Goal: Transaction & Acquisition: Purchase product/service

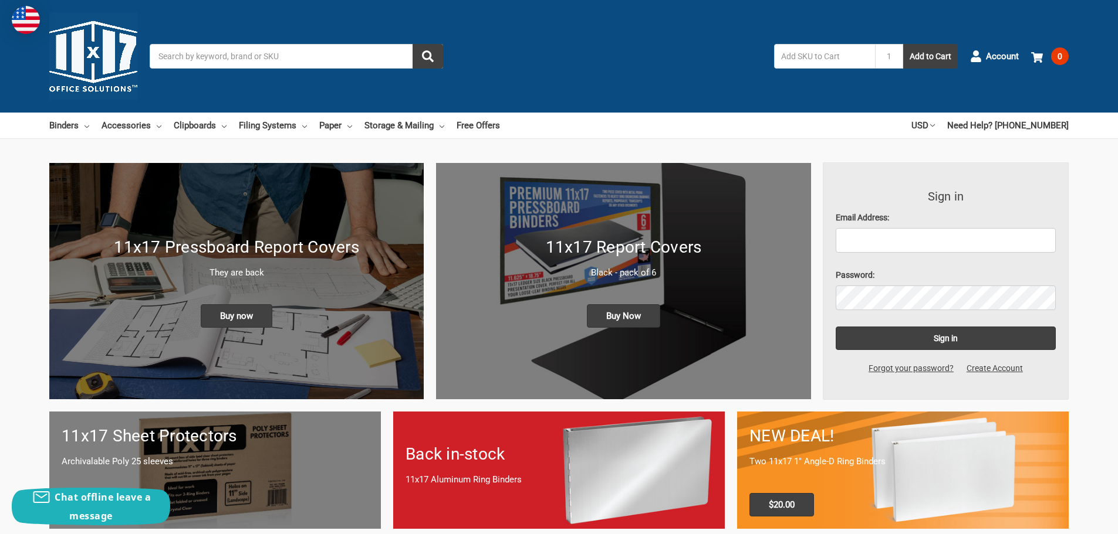
click at [311, 57] on input "Search" at bounding box center [296, 56] width 293 height 25
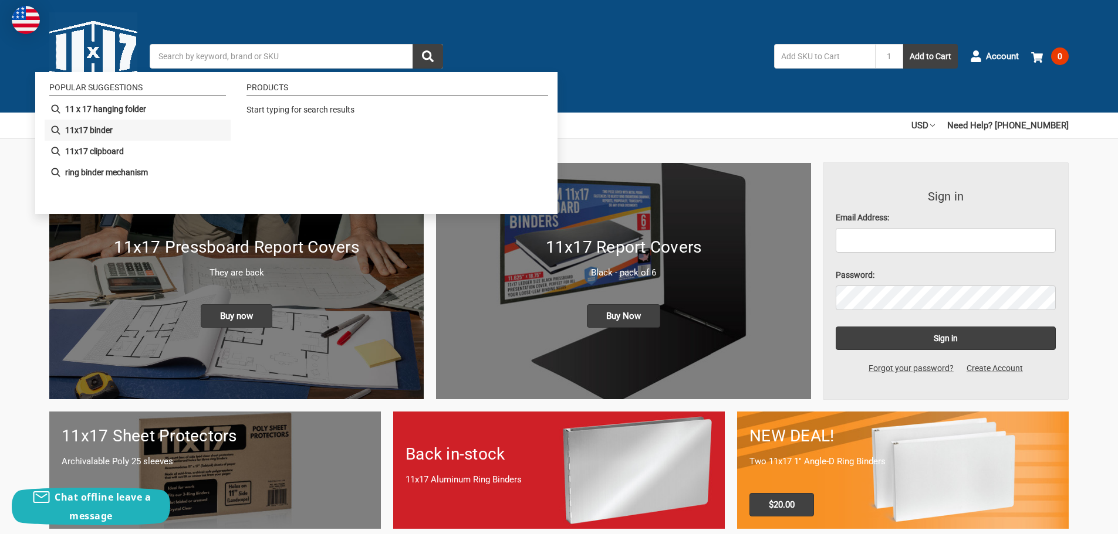
click at [107, 133] on b "11x17 binder" at bounding box center [89, 130] width 48 height 12
type input "11x17 binder"
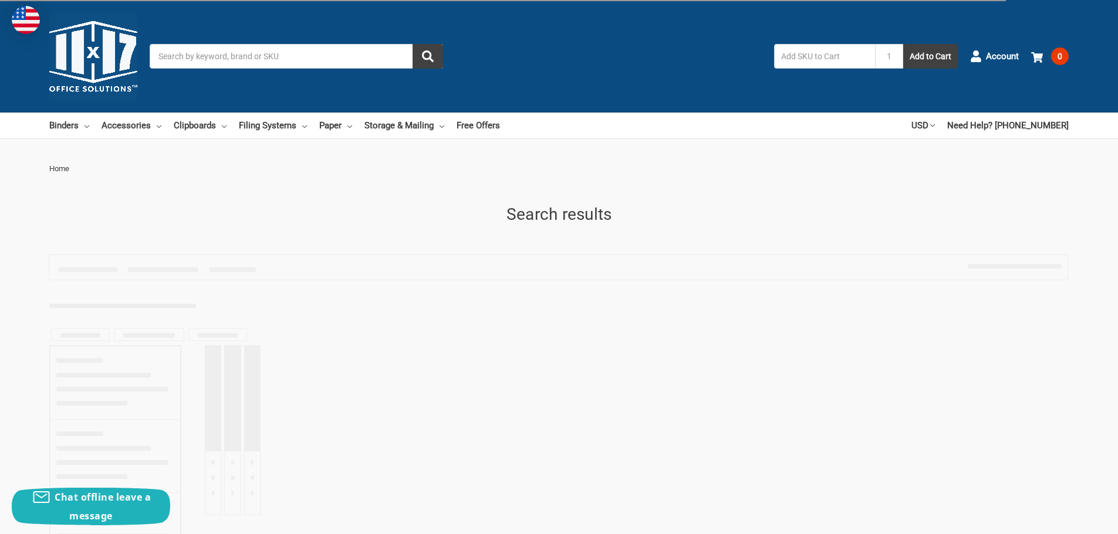
type input "11x17 binder"
click at [289, 62] on input "11x17 binder" at bounding box center [296, 56] width 293 height 25
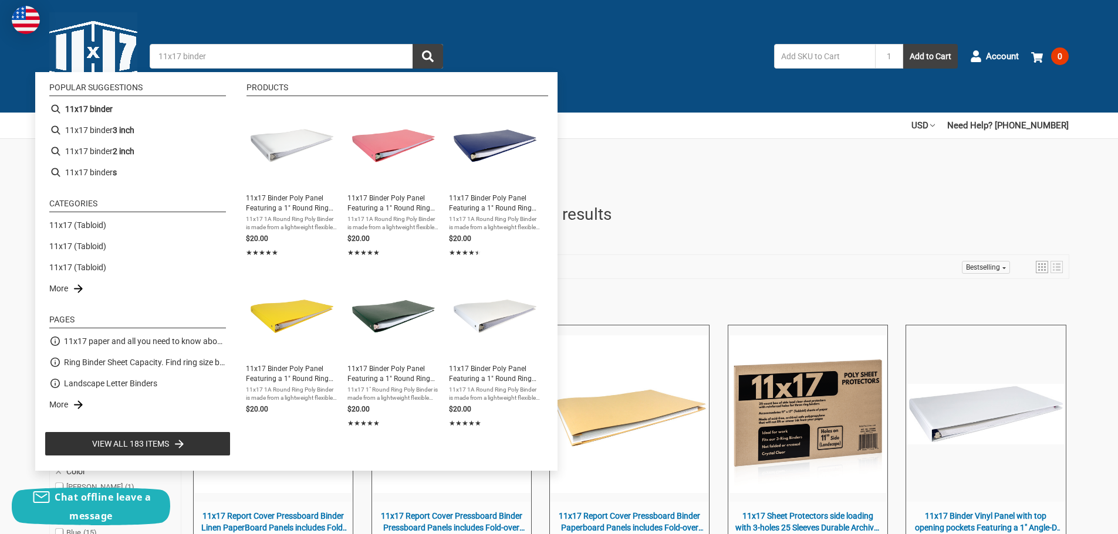
click at [171, 441] on li "View all 183 items" at bounding box center [138, 444] width 186 height 25
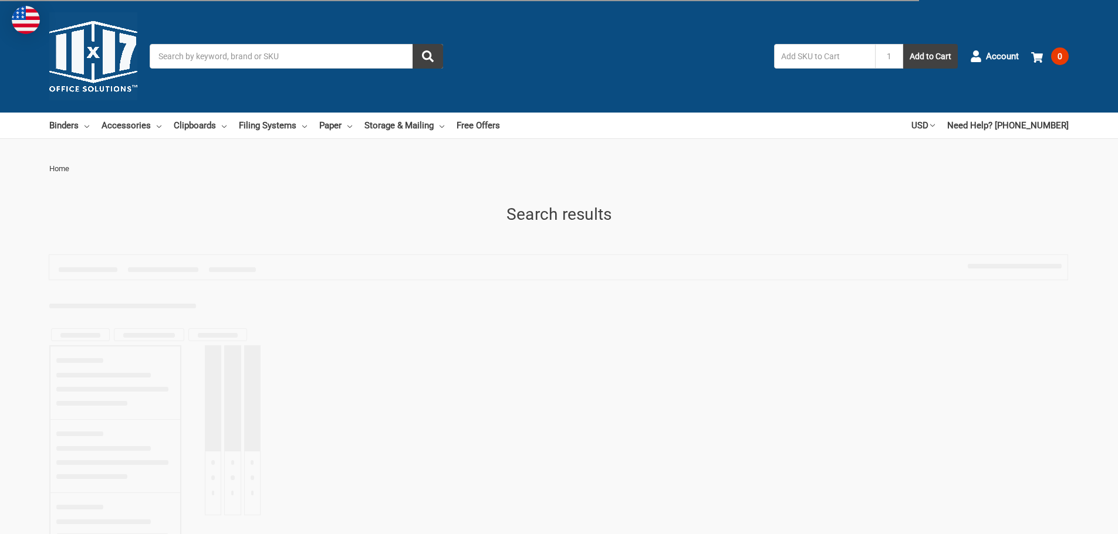
type input "11x17 binder"
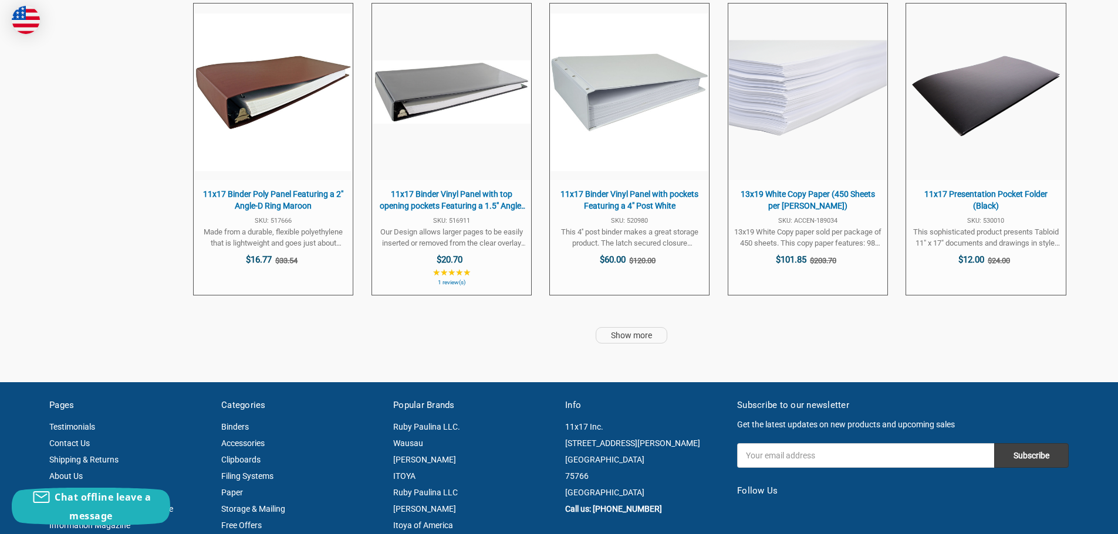
scroll to position [3285, 0]
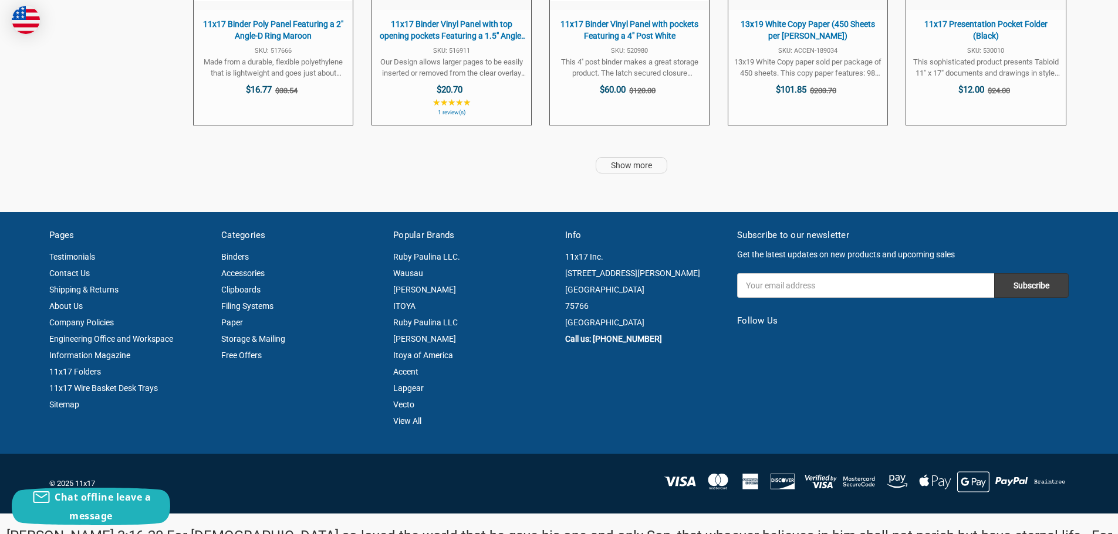
click at [636, 170] on link "Show more" at bounding box center [631, 165] width 72 height 16
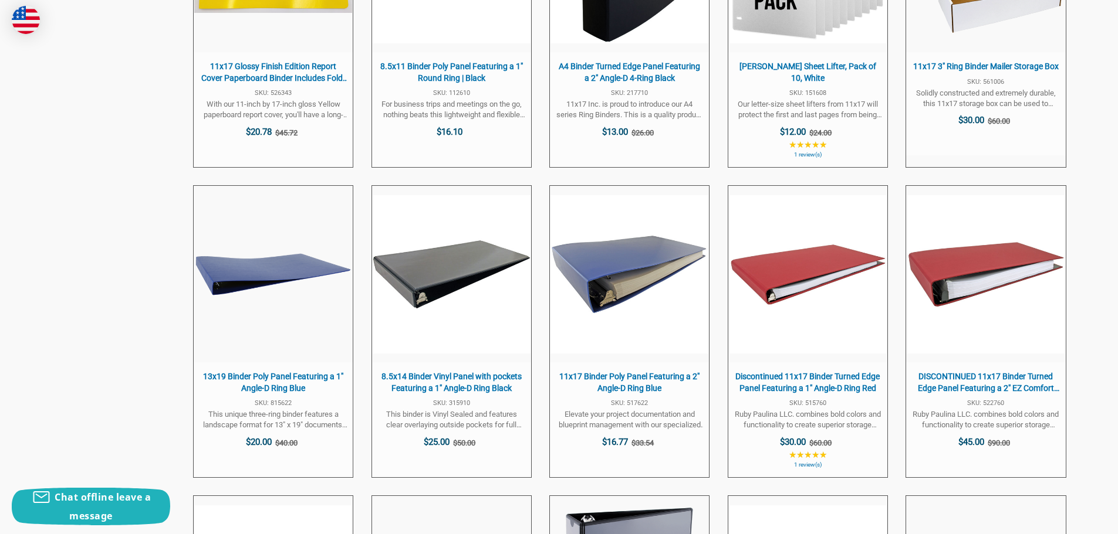
scroll to position [5512, 0]
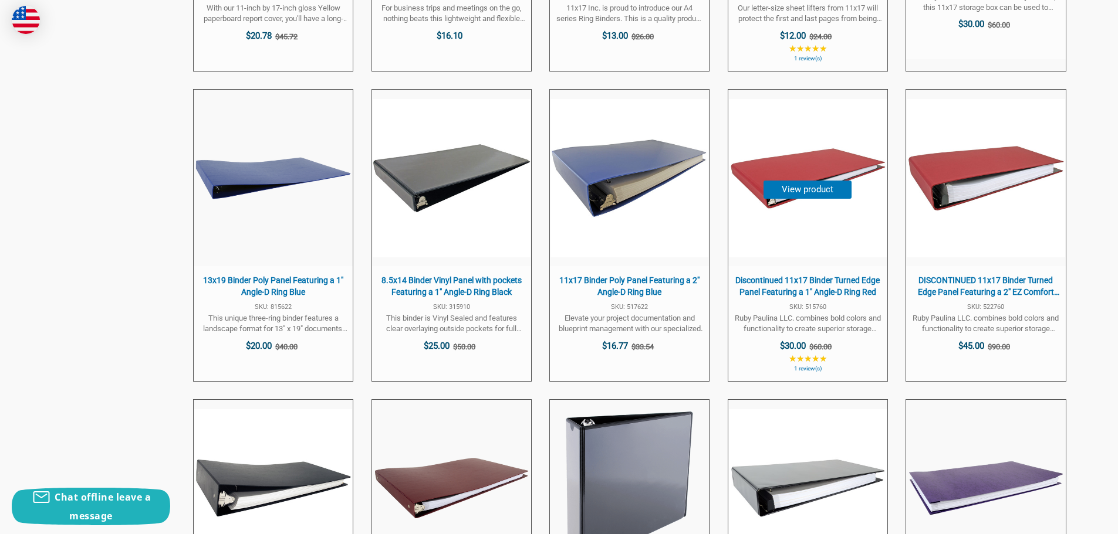
click at [823, 284] on span "Discontinued 11x17 Binder Turned Edge Panel Featuring a 1" Angle-D Ring Red" at bounding box center [807, 286] width 147 height 23
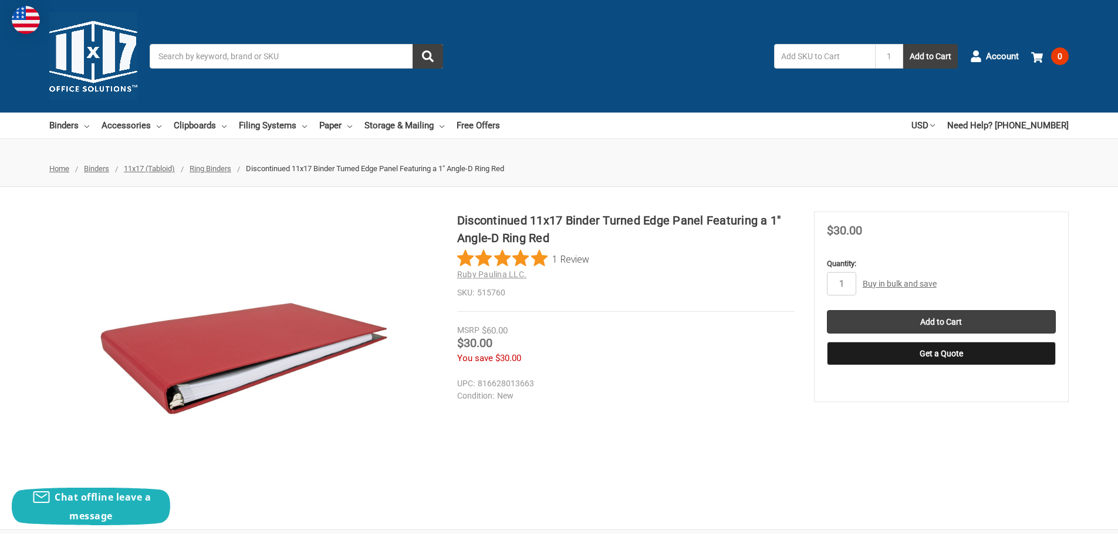
scroll to position [59, 0]
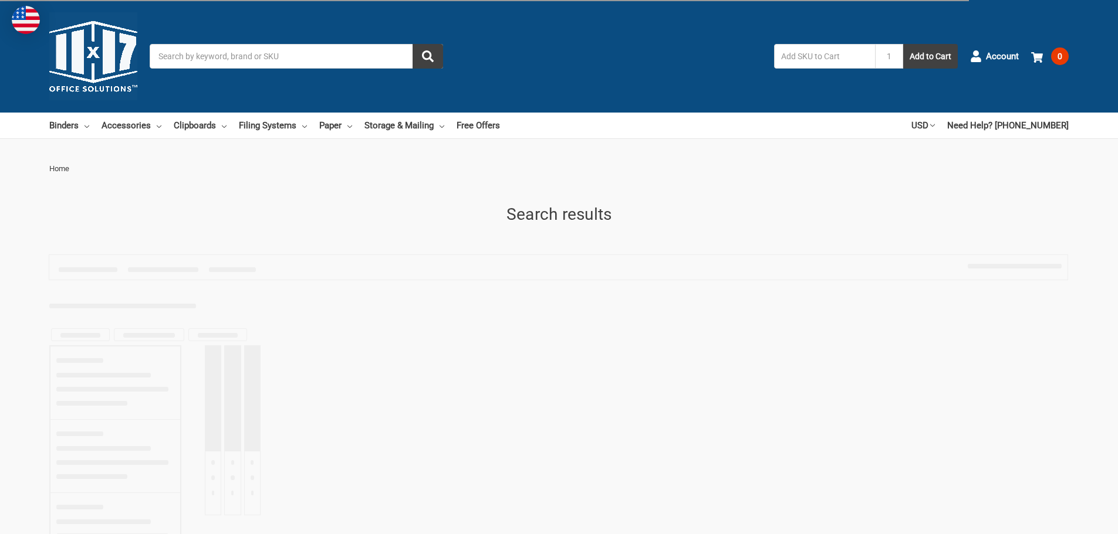
type input "11x17 binder"
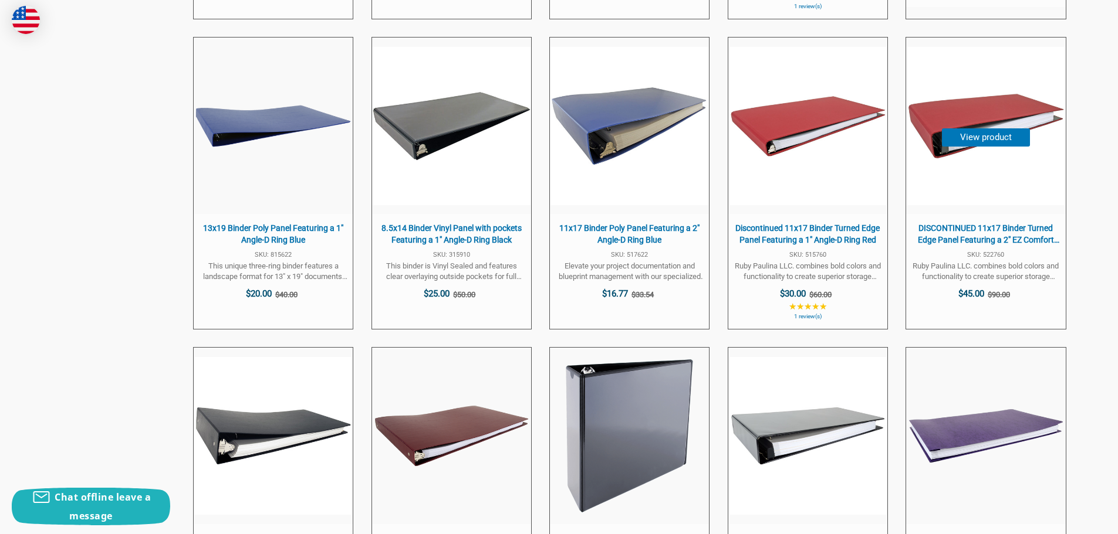
scroll to position [5632, 0]
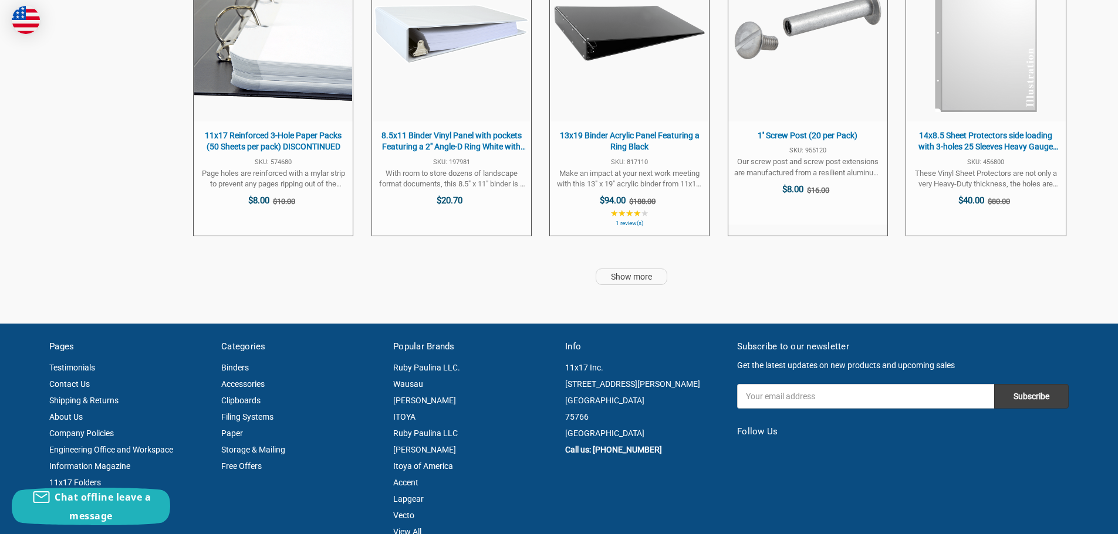
click at [625, 276] on link "Show more" at bounding box center [631, 277] width 72 height 16
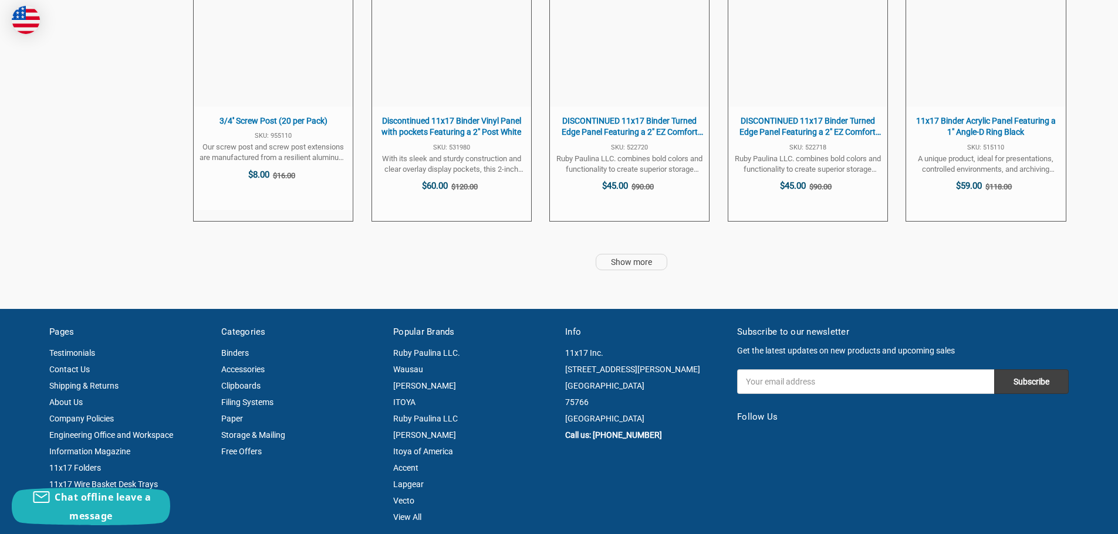
scroll to position [9358, 0]
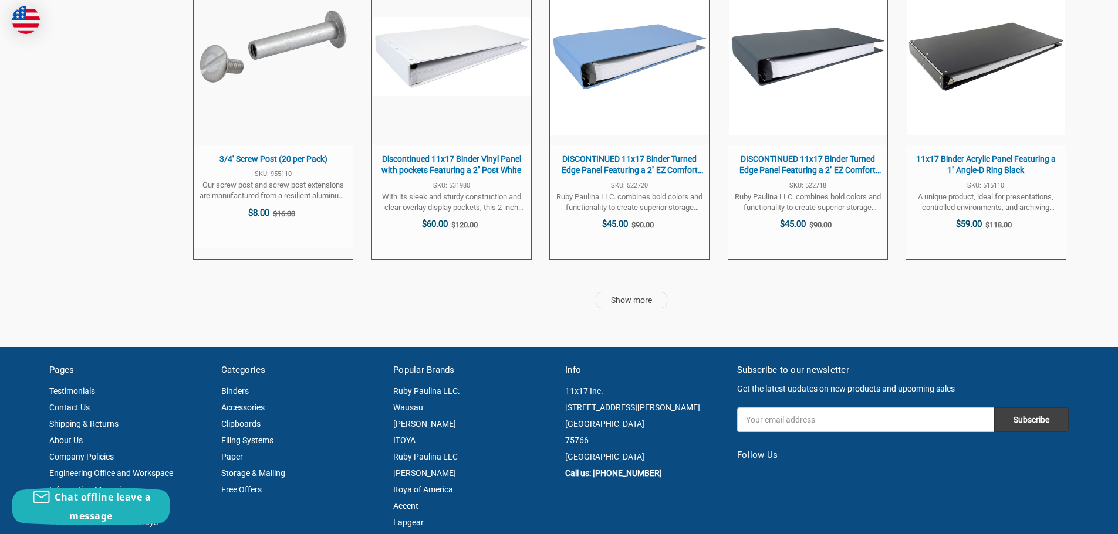
click at [632, 297] on link "Show more" at bounding box center [631, 300] width 72 height 16
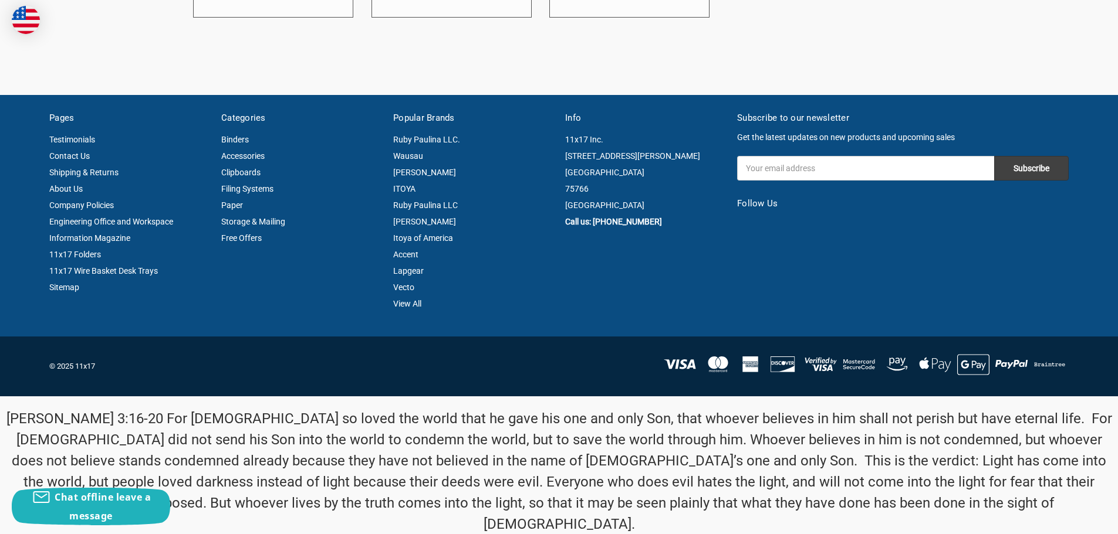
scroll to position [11776, 0]
